Goal: Entertainment & Leisure: Browse casually

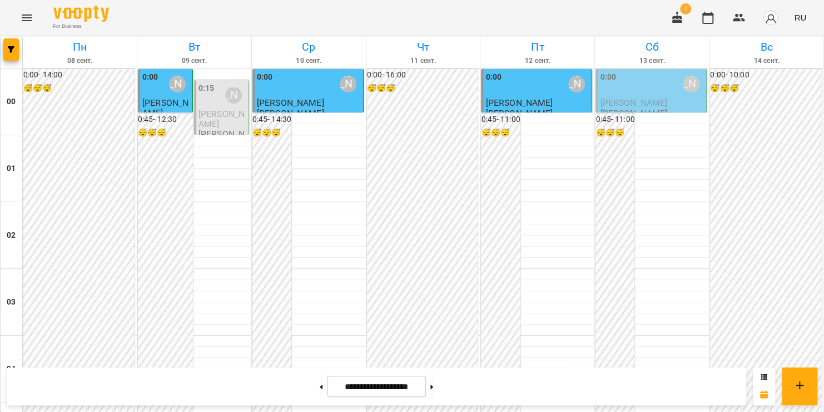
scroll to position [1143, 0]
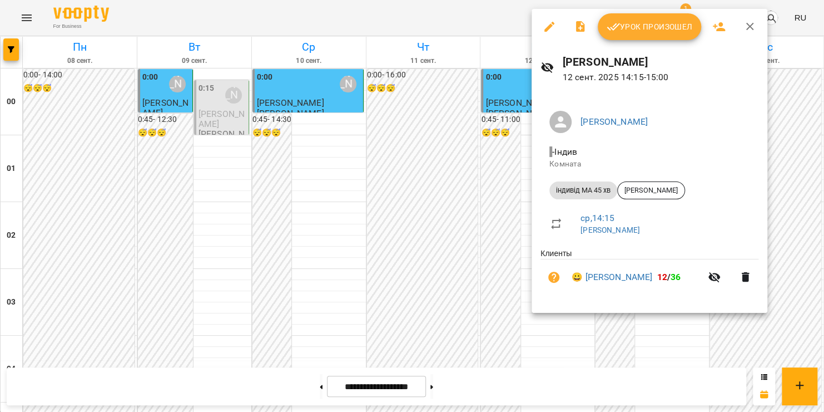
click at [650, 24] on span "Урок произошел" at bounding box center [650, 26] width 86 height 13
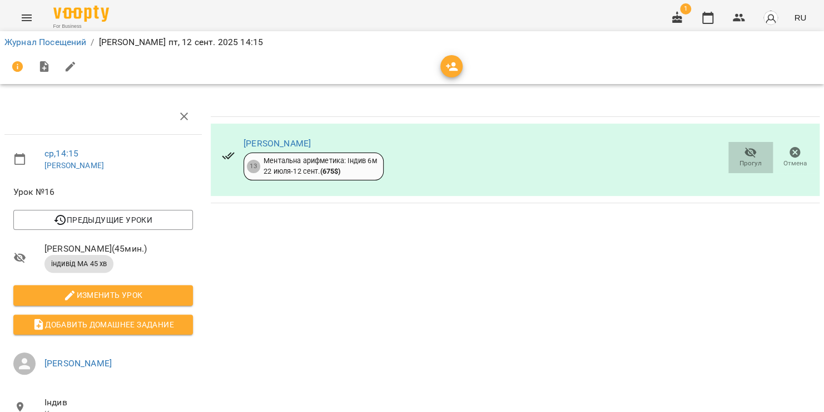
click at [744, 155] on icon "button" at bounding box center [750, 152] width 13 height 13
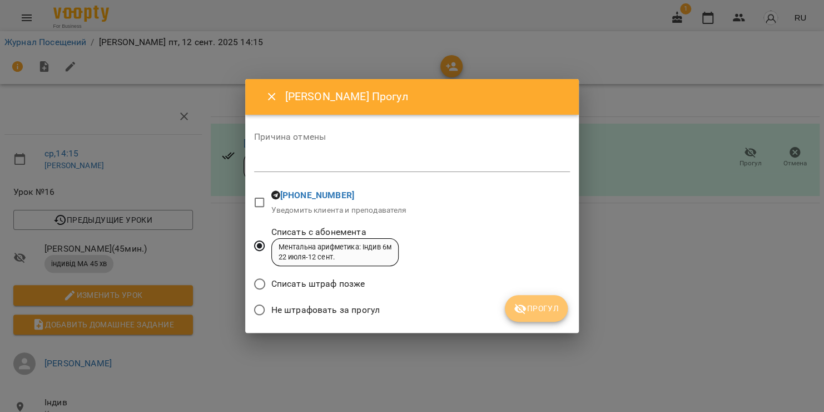
click at [529, 304] on span "Прогул" at bounding box center [536, 308] width 45 height 13
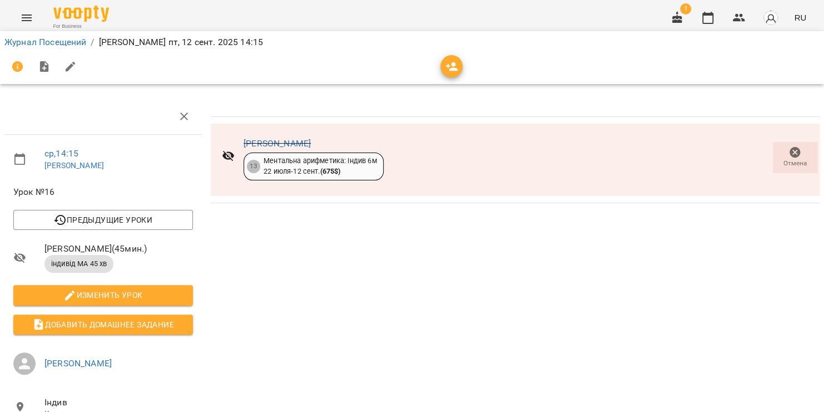
click at [30, 17] on icon "Menu" at bounding box center [26, 17] width 13 height 13
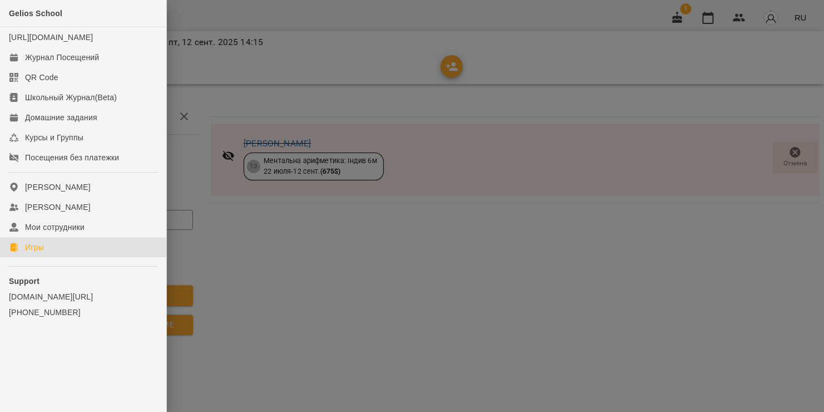
click at [46, 256] on link "Игры" at bounding box center [83, 247] width 166 height 20
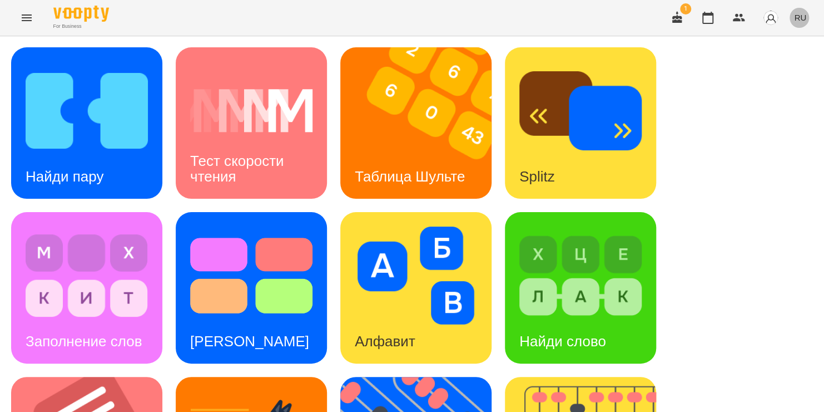
click at [803, 18] on span "RU" at bounding box center [800, 18] width 12 height 12
click at [769, 65] on div "Українська" at bounding box center [780, 63] width 57 height 20
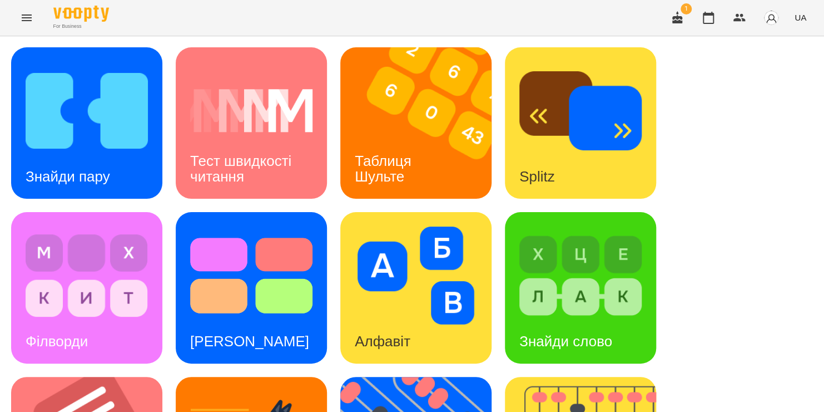
scroll to position [312, 0]
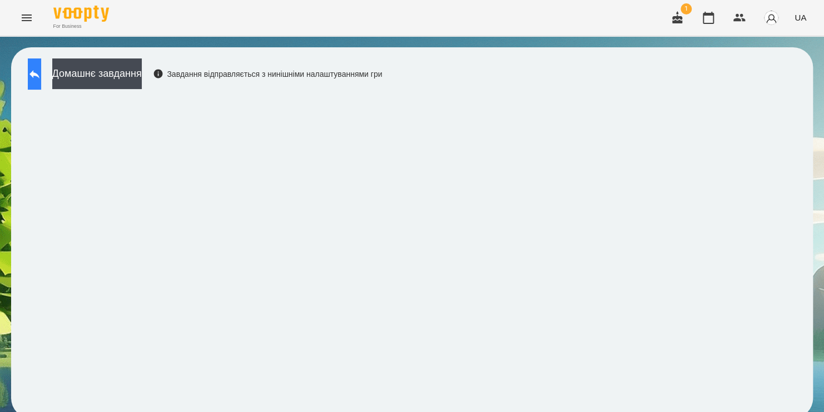
click at [35, 80] on button at bounding box center [34, 73] width 13 height 31
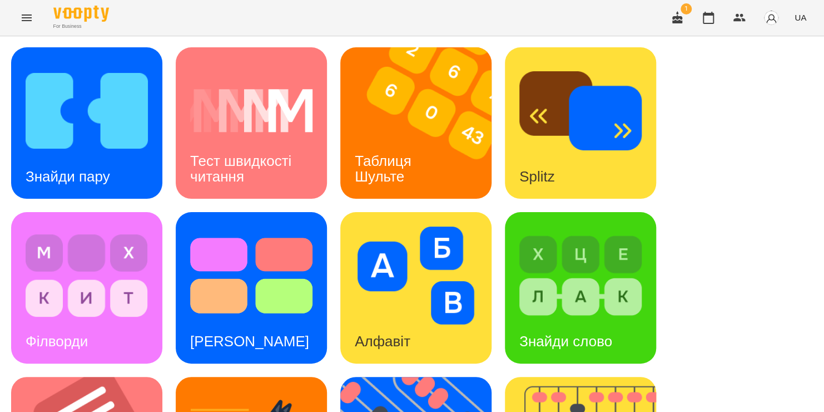
scroll to position [394, 0]
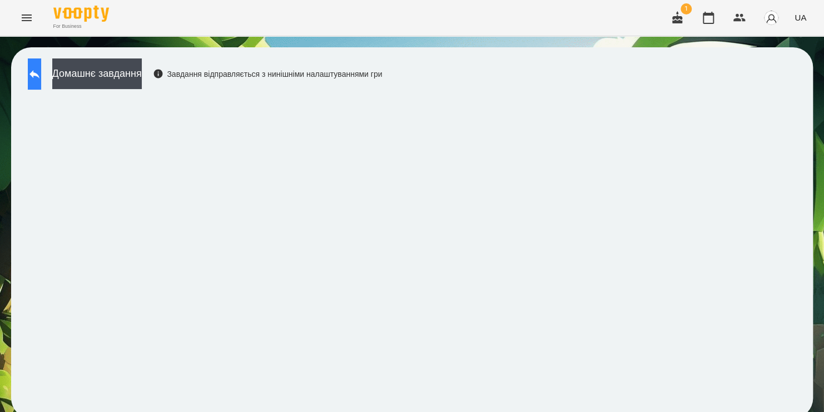
click at [40, 73] on icon at bounding box center [34, 73] width 13 height 13
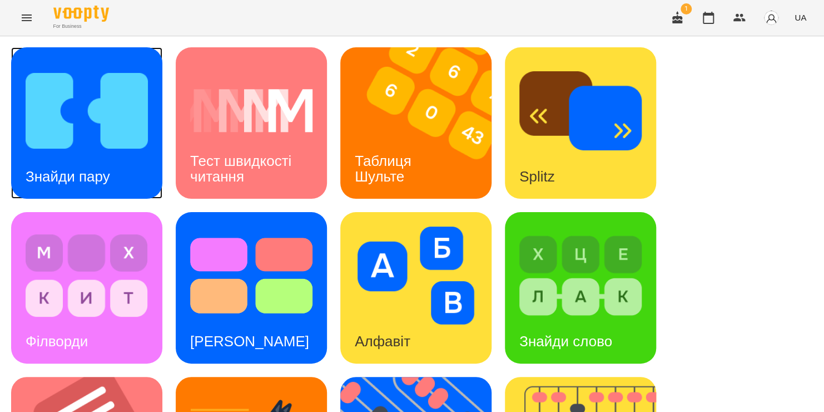
click at [63, 121] on img at bounding box center [87, 111] width 122 height 98
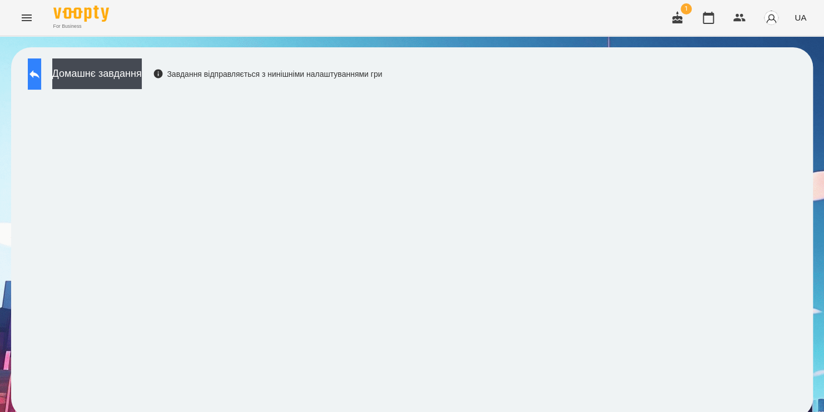
click at [41, 78] on icon at bounding box center [34, 73] width 13 height 13
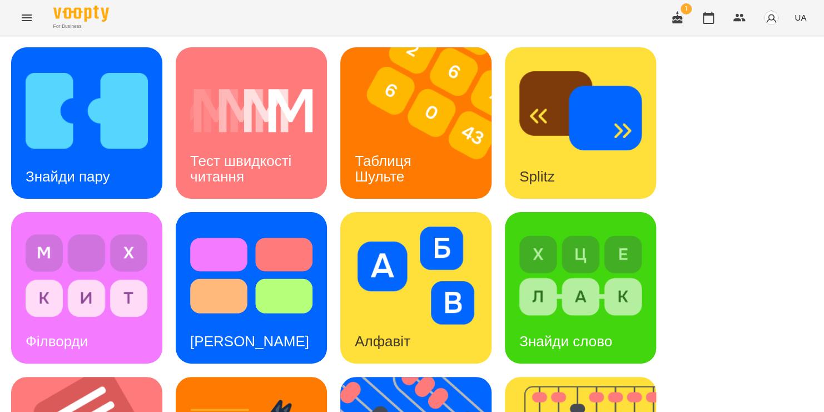
scroll to position [405, 0]
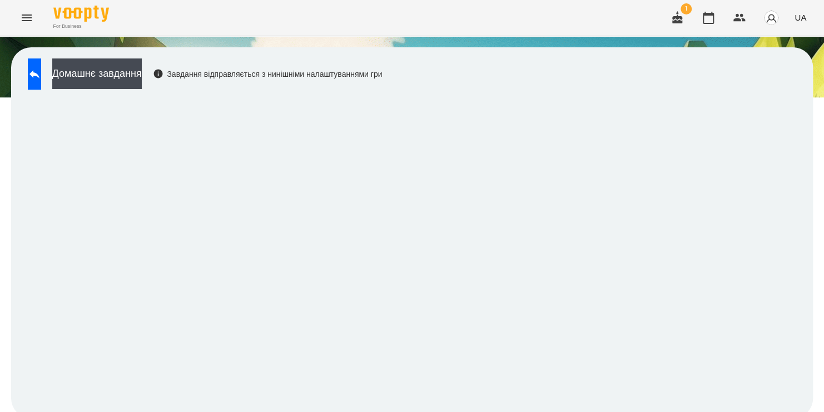
scroll to position [6, 0]
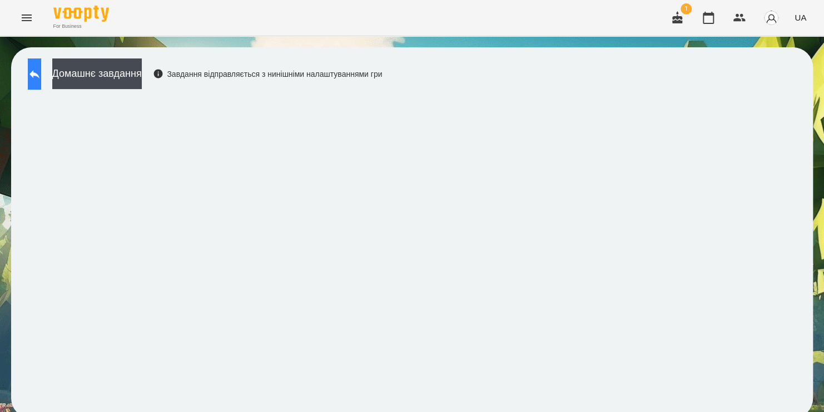
click at [36, 68] on button at bounding box center [34, 73] width 13 height 31
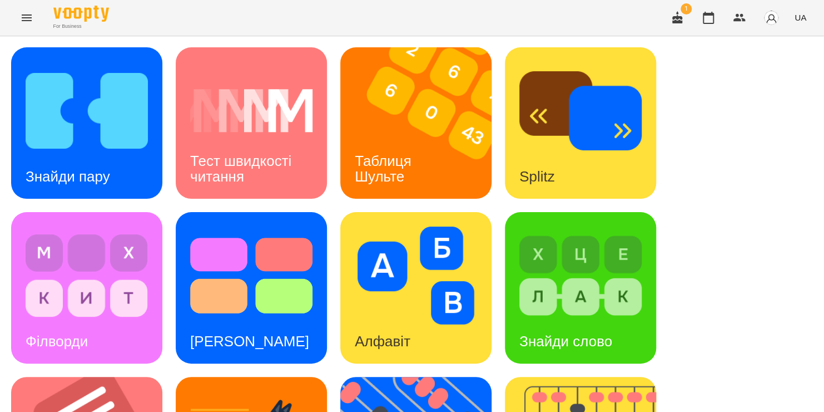
scroll to position [248, 0]
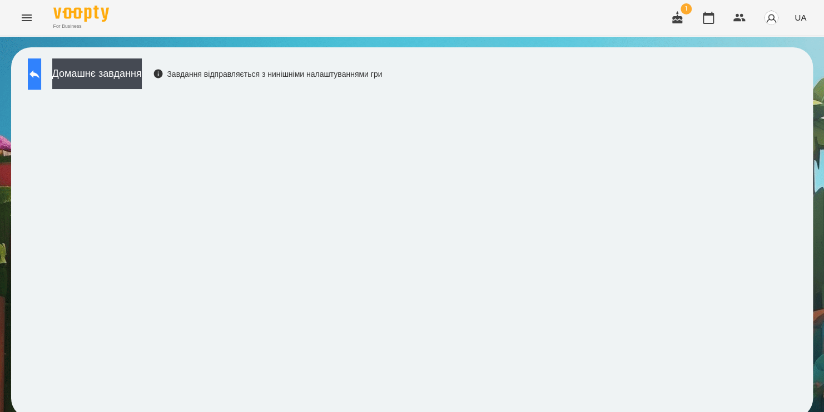
click at [41, 71] on icon at bounding box center [34, 73] width 13 height 13
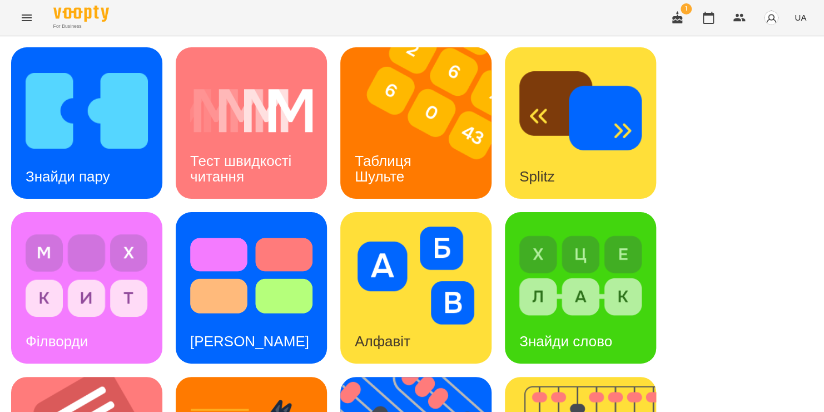
scroll to position [361, 0]
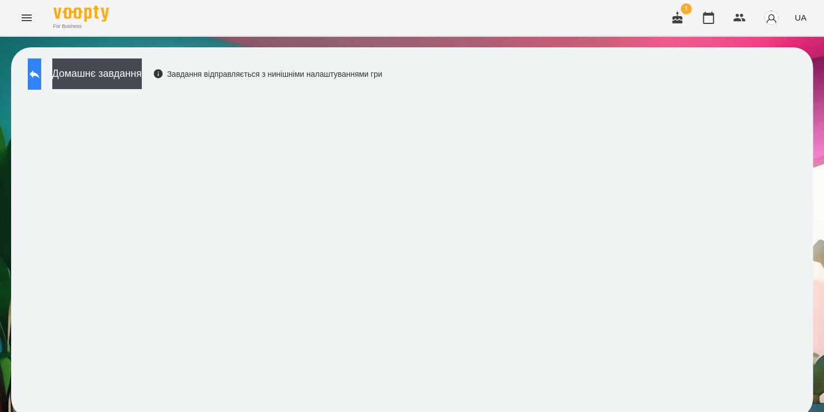
click at [41, 82] on button at bounding box center [34, 73] width 13 height 31
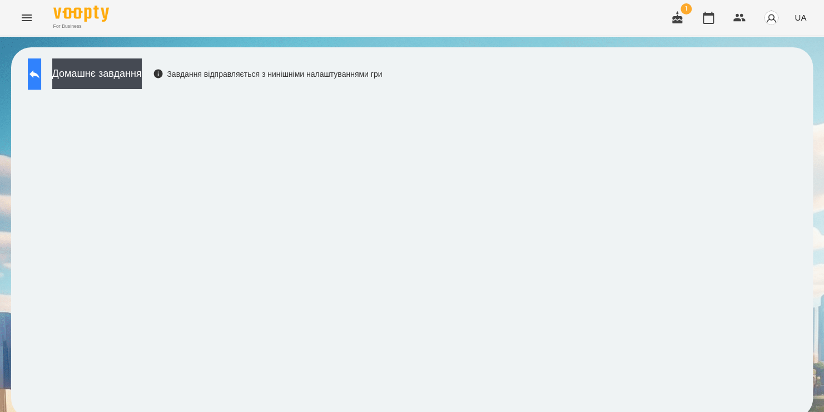
click at [41, 69] on button at bounding box center [34, 73] width 13 height 31
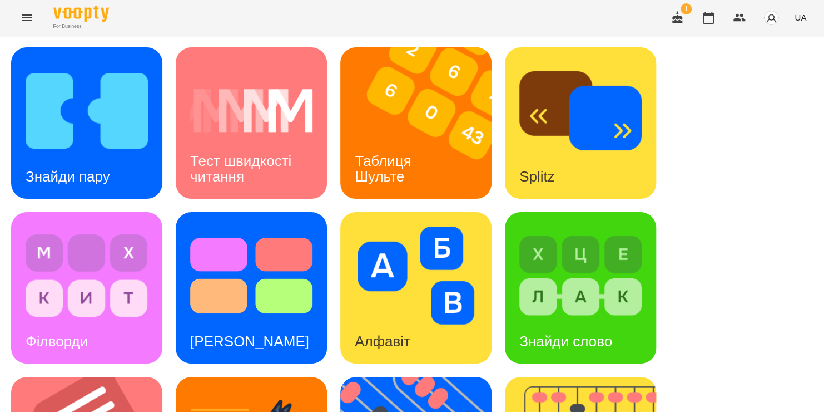
scroll to position [340, 0]
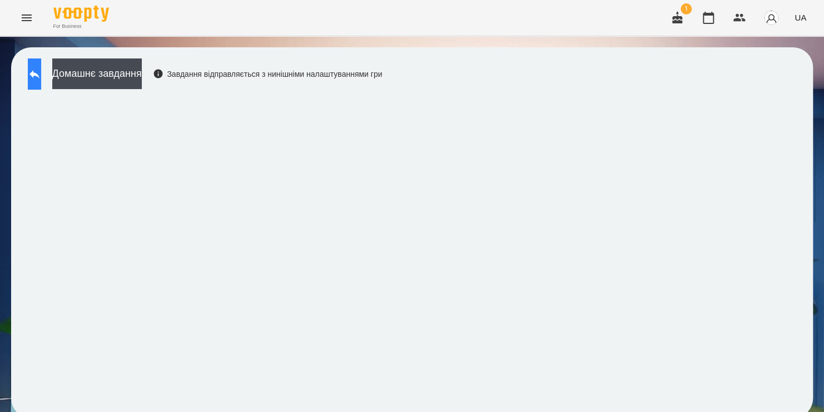
click at [41, 83] on button at bounding box center [34, 73] width 13 height 31
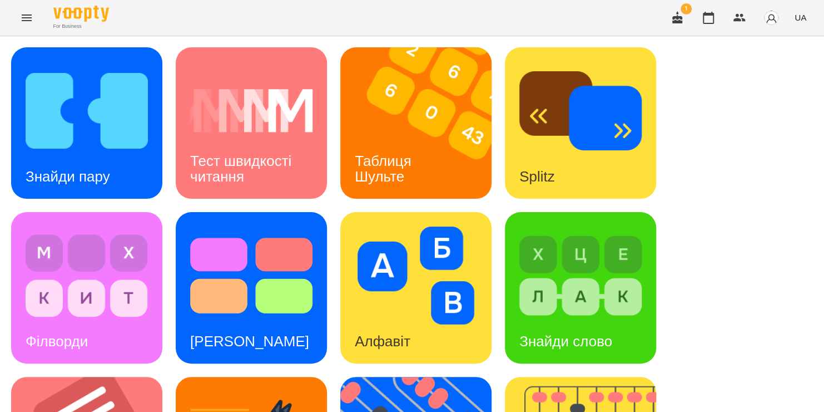
scroll to position [356, 0]
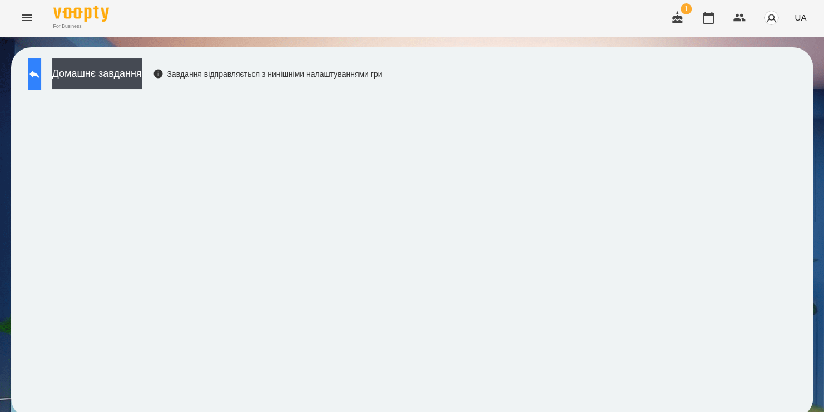
click at [41, 75] on button at bounding box center [34, 73] width 13 height 31
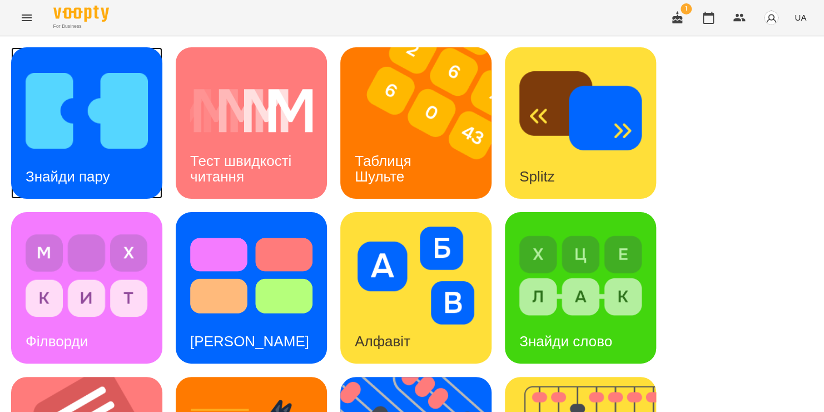
click at [124, 107] on img at bounding box center [87, 111] width 122 height 98
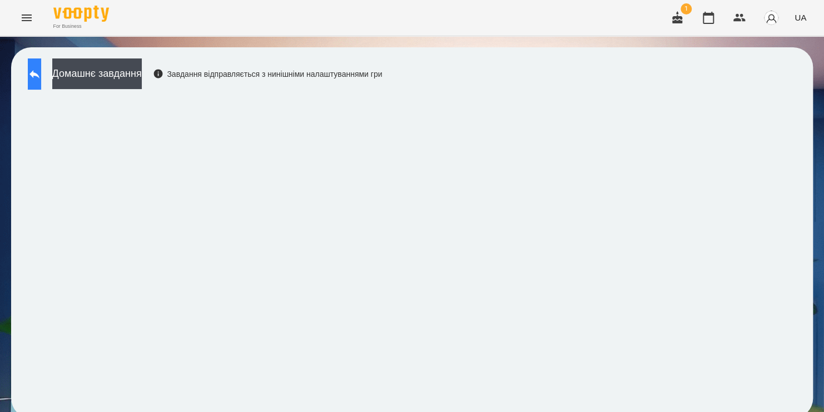
click at [41, 75] on button at bounding box center [34, 73] width 13 height 31
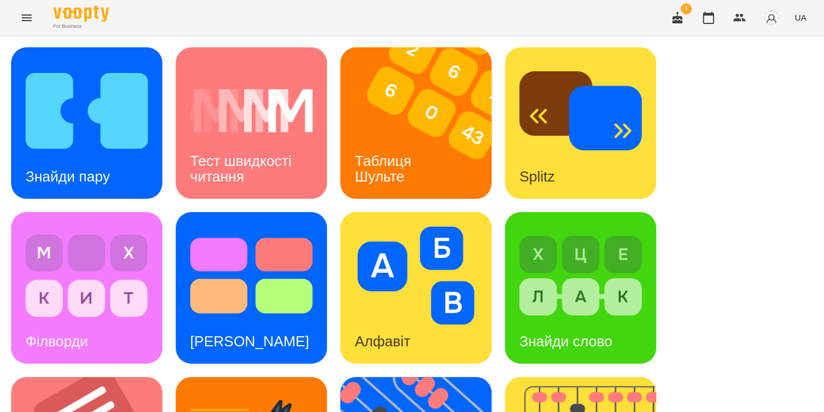
scroll to position [456, 0]
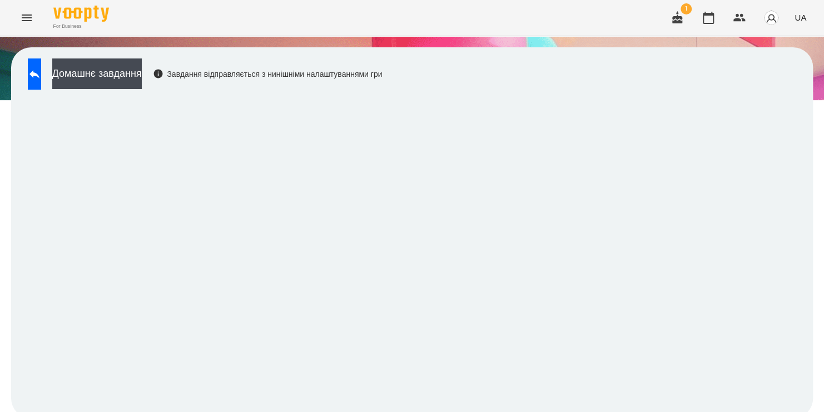
scroll to position [6, 0]
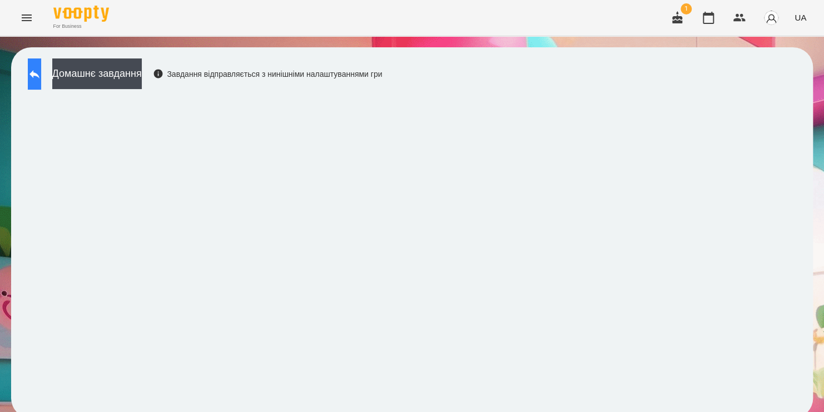
click at [41, 67] on icon at bounding box center [34, 73] width 13 height 13
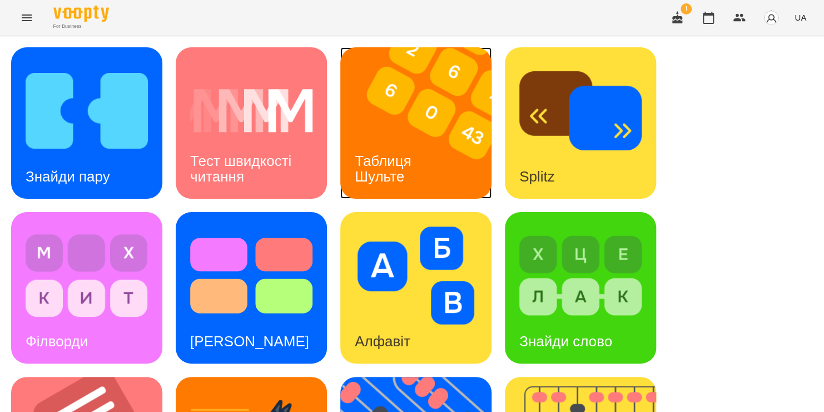
click at [425, 113] on img at bounding box center [422, 122] width 165 height 151
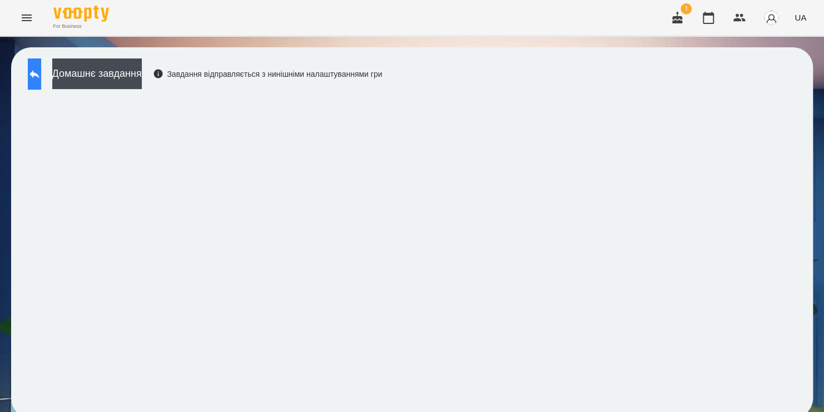
click at [41, 71] on icon at bounding box center [34, 73] width 13 height 13
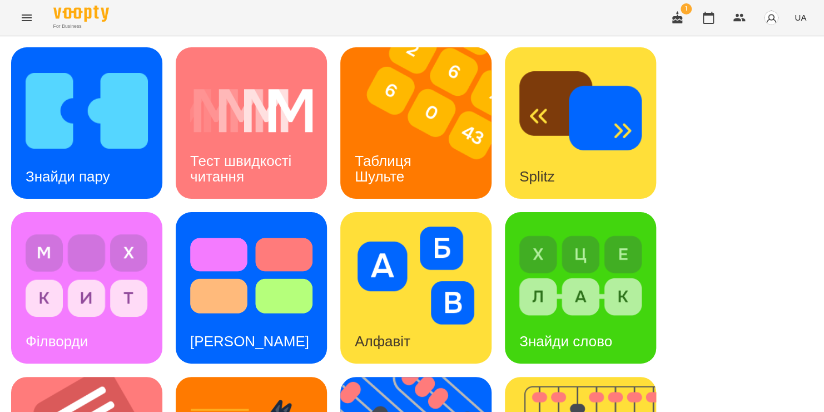
scroll to position [456, 0]
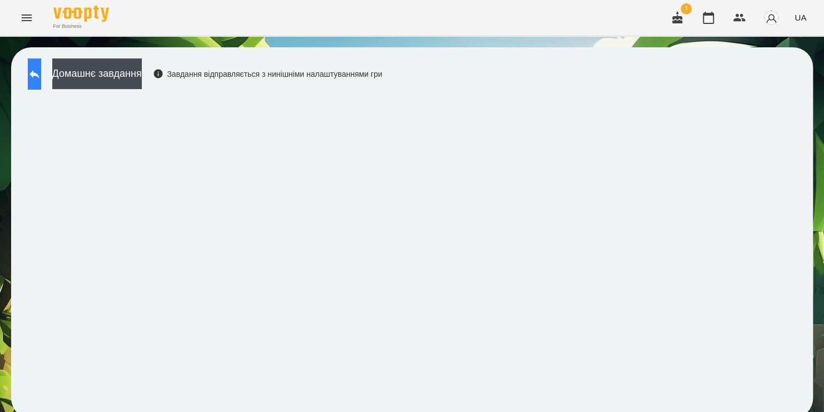
click at [41, 77] on icon at bounding box center [34, 73] width 13 height 13
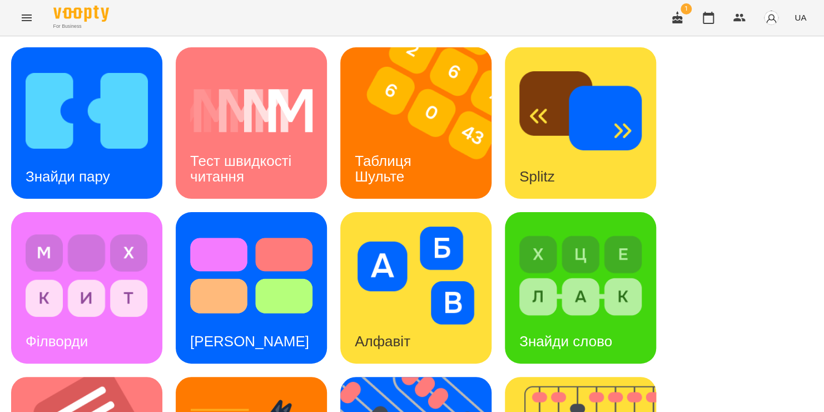
scroll to position [456, 0]
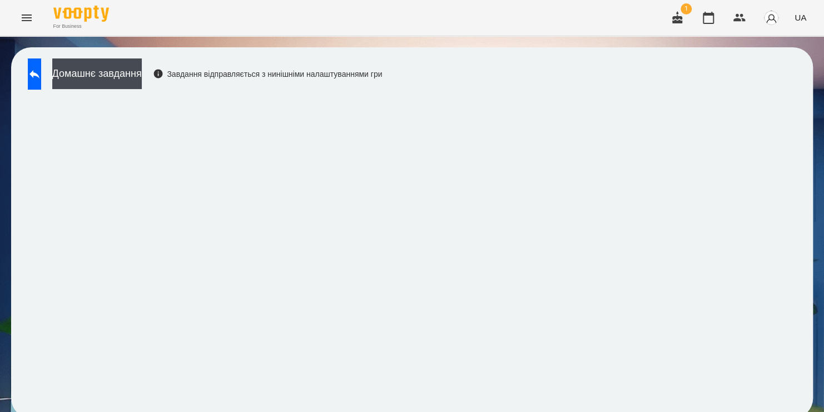
scroll to position [6, 0]
click at [678, 72] on div "Домашнє завдання Завдання відправляється з нинішніми налаштуваннями гри" at bounding box center [412, 232] width 802 height 371
click at [41, 65] on button at bounding box center [34, 73] width 13 height 31
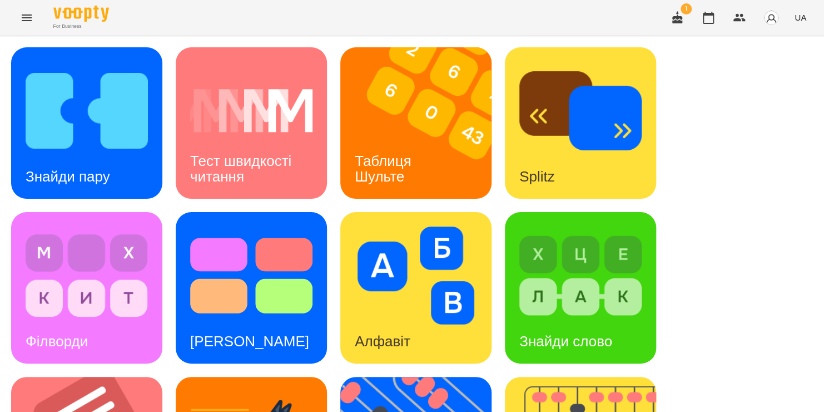
scroll to position [180, 0]
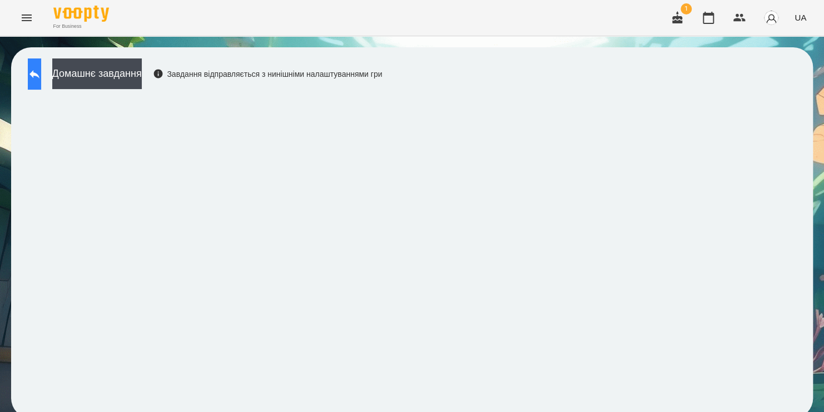
click at [41, 82] on button at bounding box center [34, 73] width 13 height 31
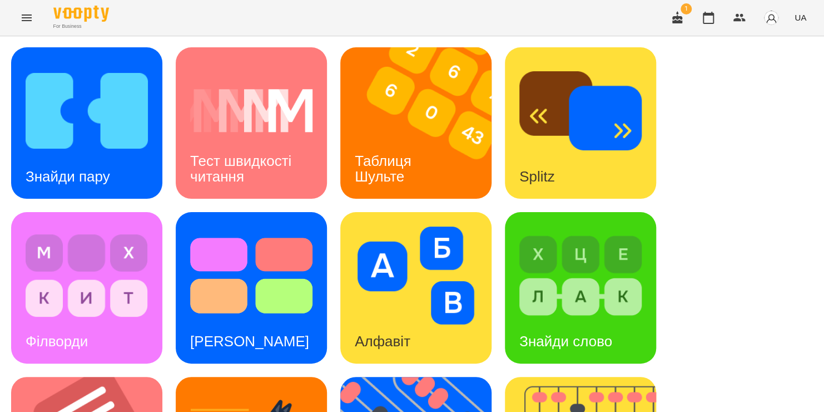
scroll to position [396, 0]
